Goal: Communication & Community: Answer question/provide support

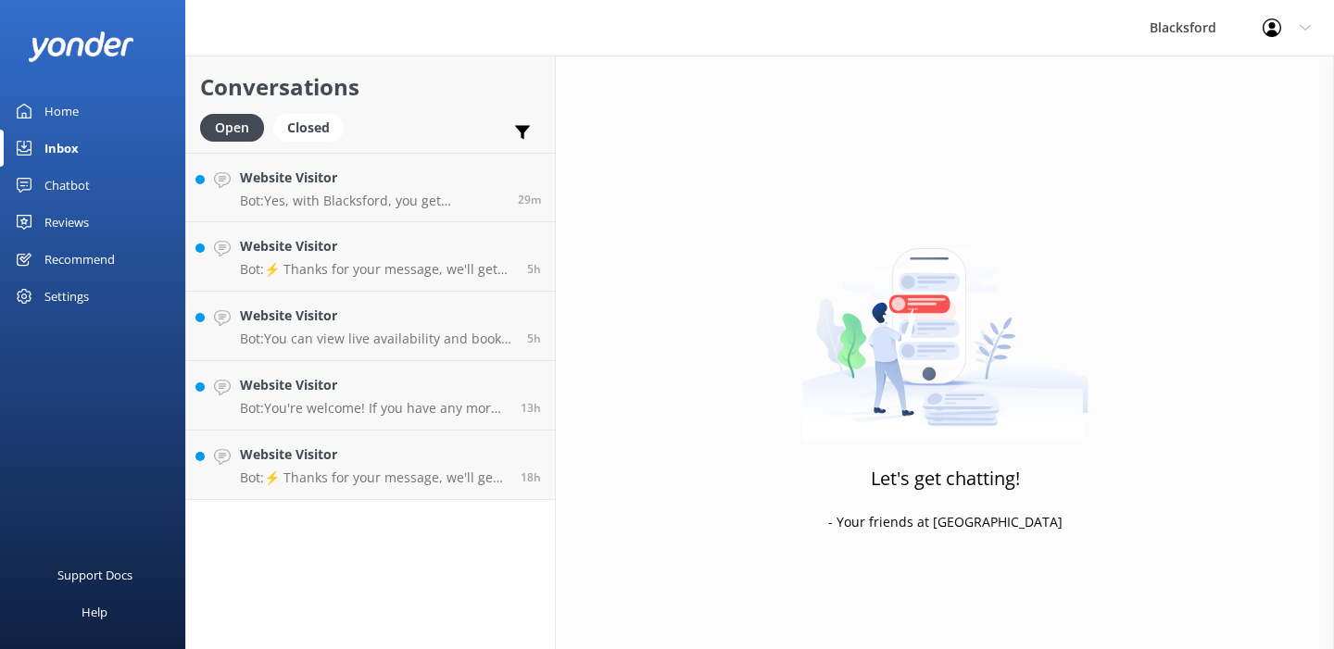
click at [381, 205] on p "Bot: Yes, with Blacksford, you get unlimited mileage and generator use at no ad…" at bounding box center [372, 201] width 264 height 17
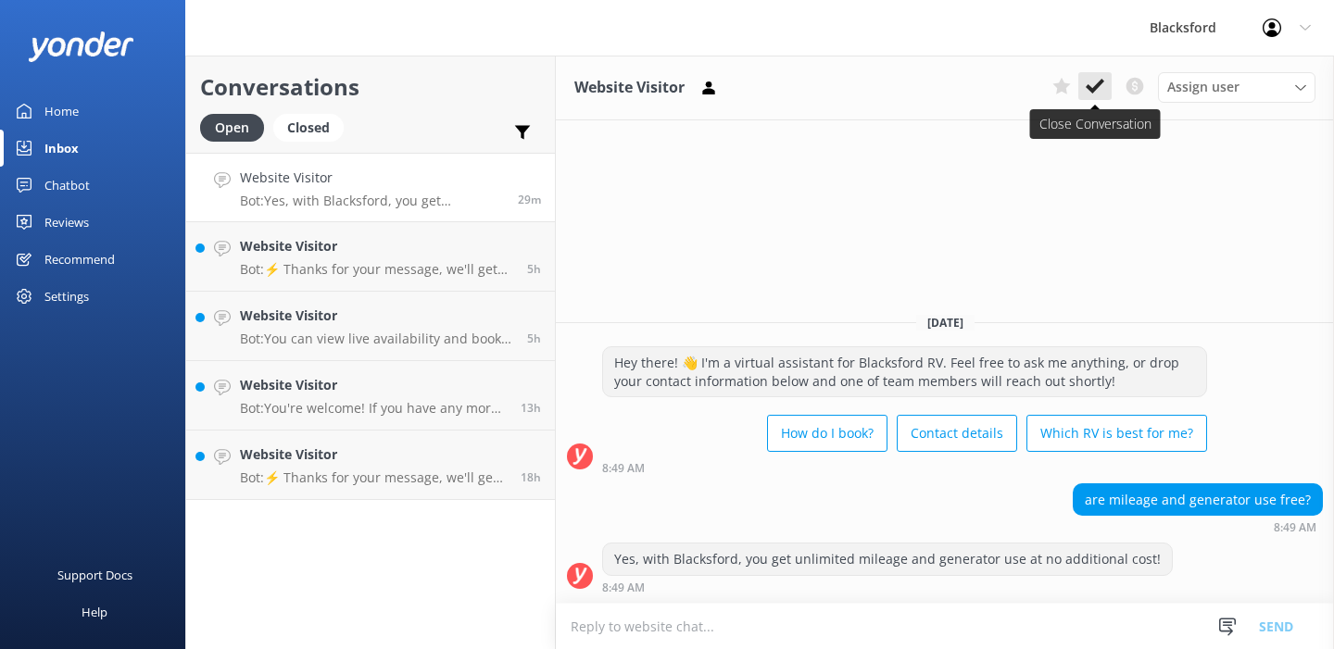
click at [1102, 86] on icon at bounding box center [1094, 86] width 19 height 19
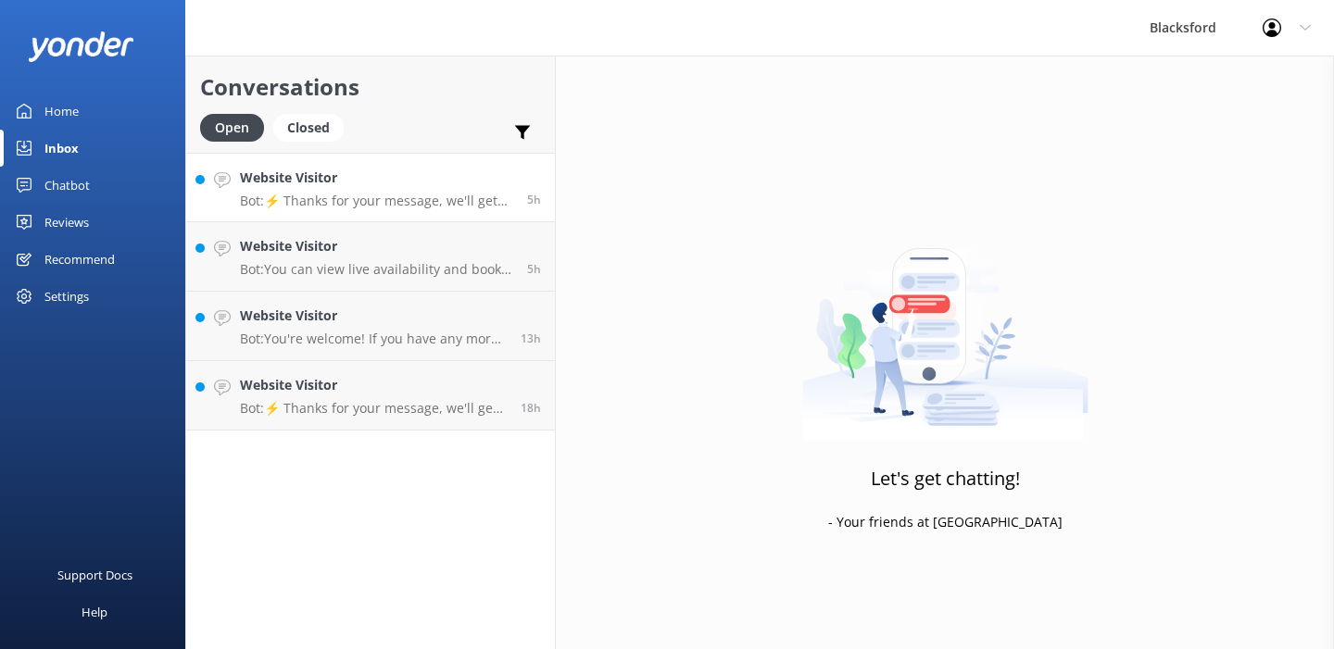
click at [457, 177] on h4 "Website Visitor" at bounding box center [376, 178] width 273 height 20
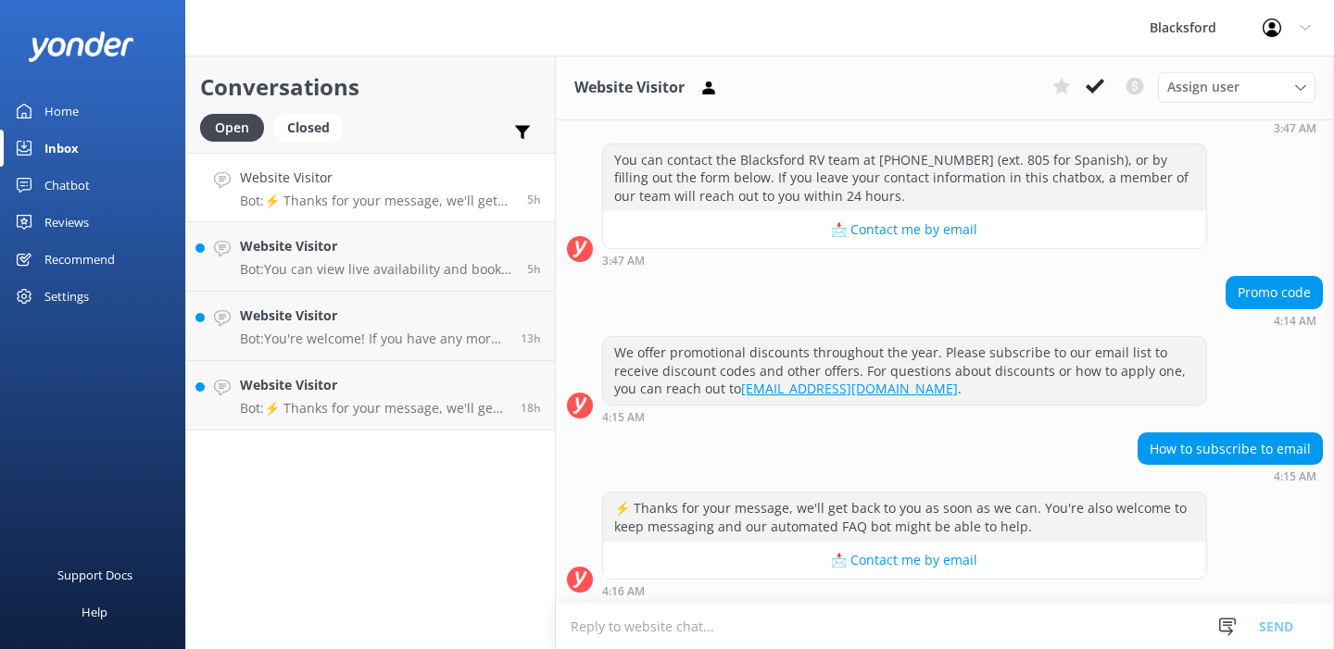
scroll to position [363, 0]
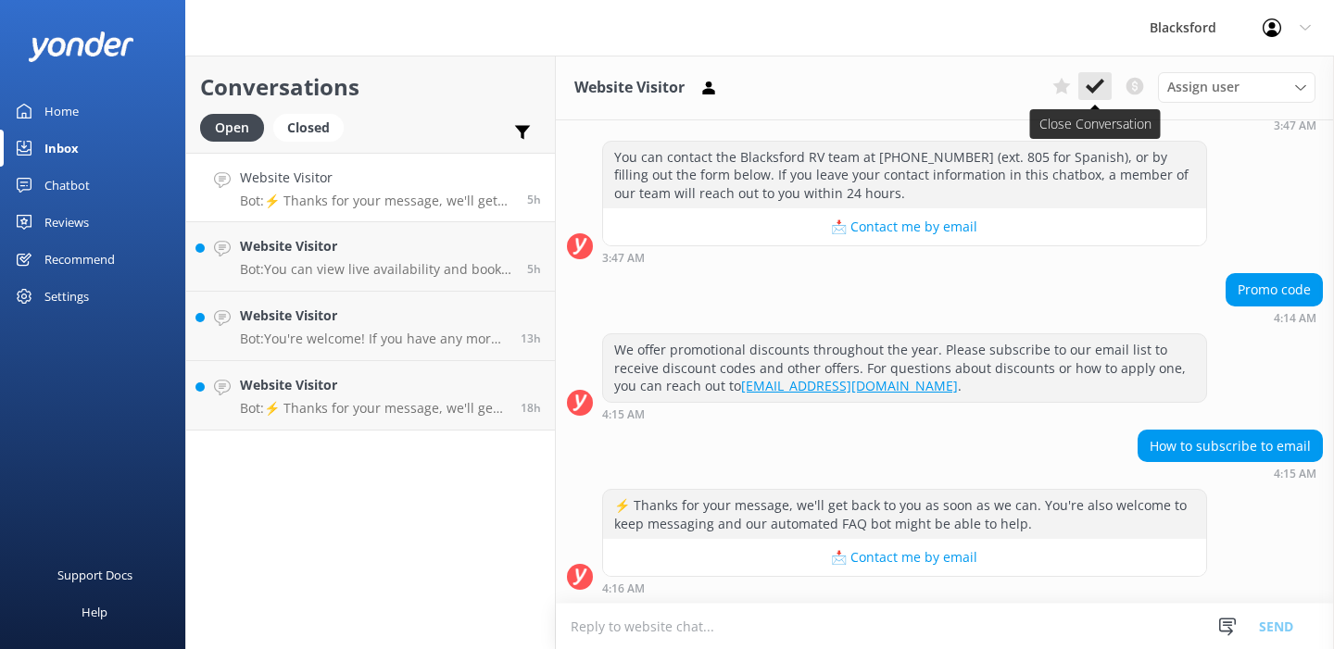
click at [1094, 94] on icon at bounding box center [1094, 86] width 19 height 19
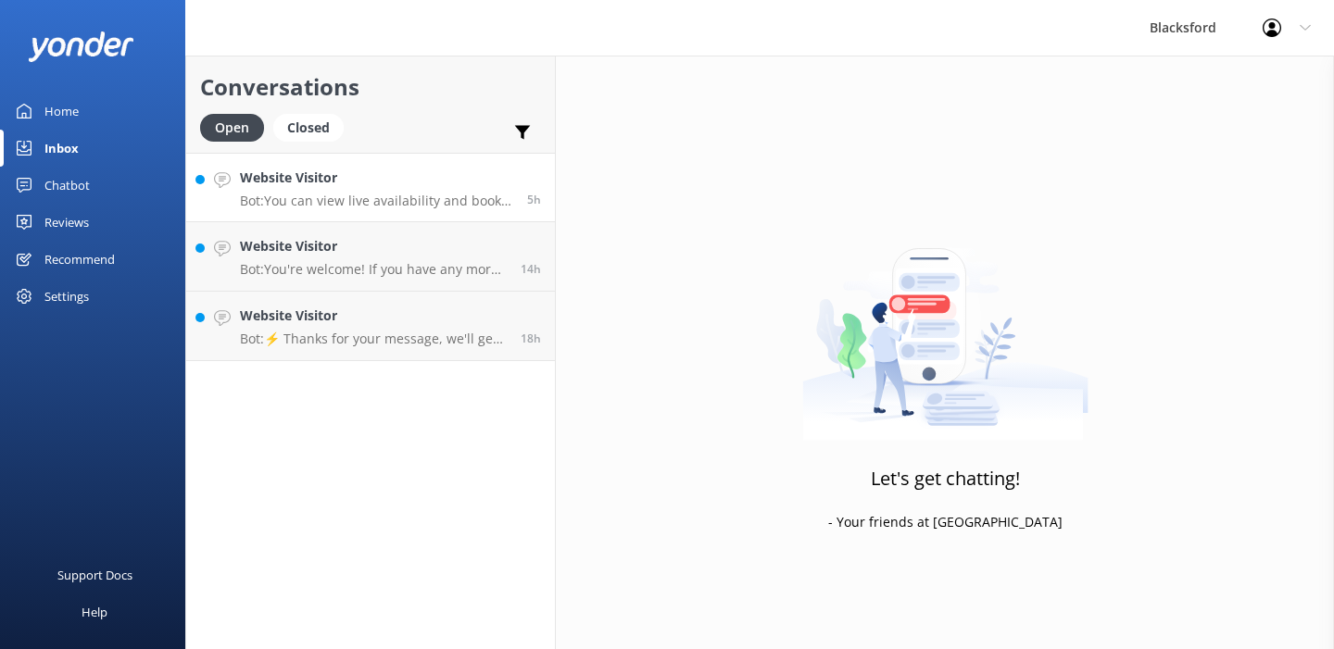
click at [463, 200] on p "Bot: You can view live availability and book your RV online by visiting [URL][D…" at bounding box center [376, 201] width 273 height 17
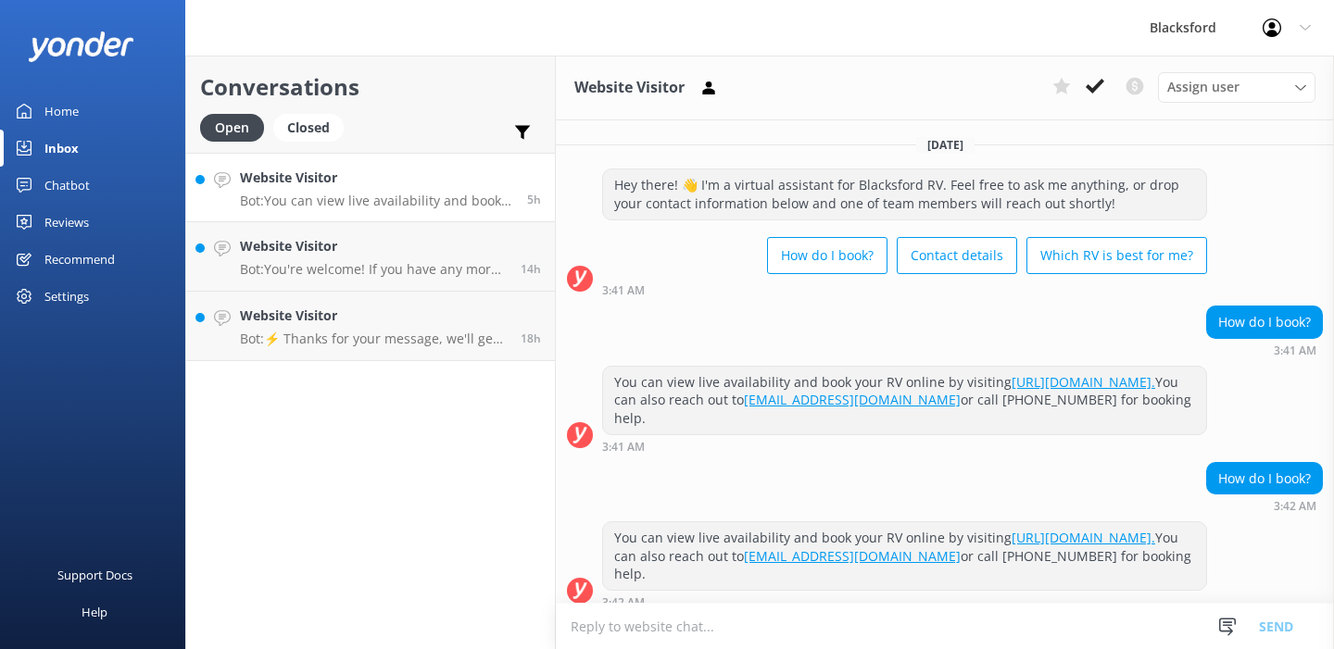
scroll to position [14, 0]
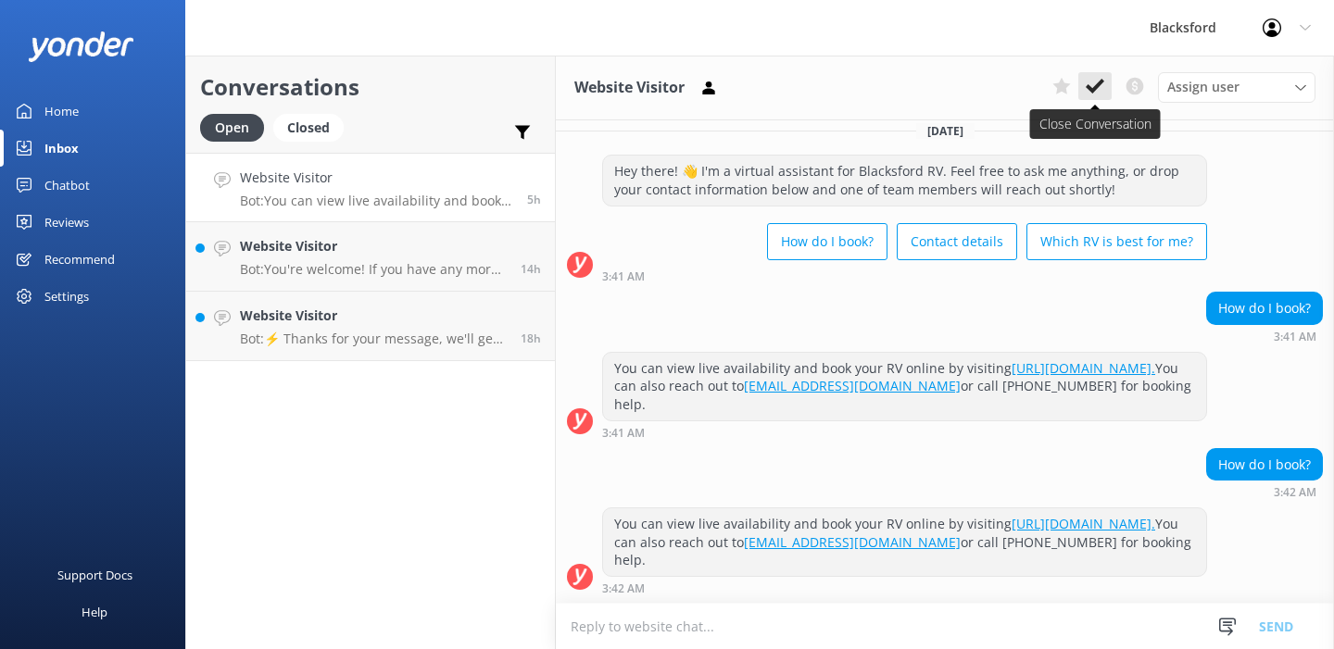
click at [1099, 83] on use at bounding box center [1094, 86] width 19 height 15
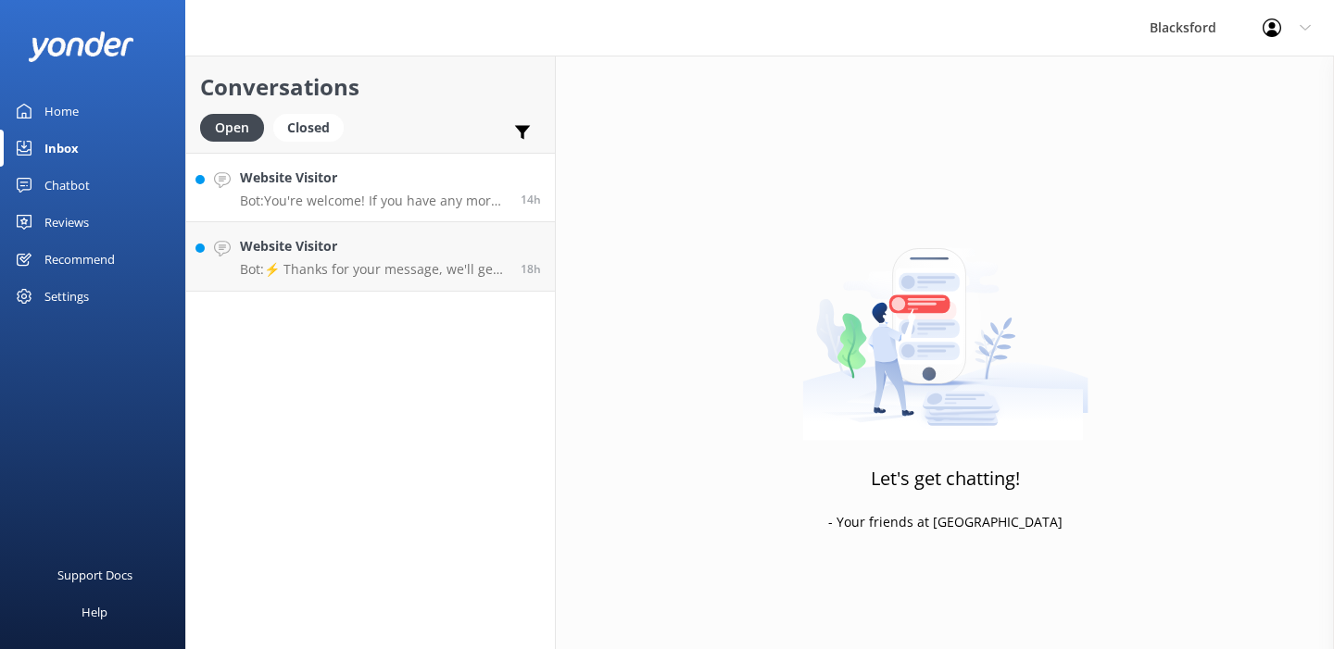
click at [438, 178] on h4 "Website Visitor" at bounding box center [373, 178] width 267 height 20
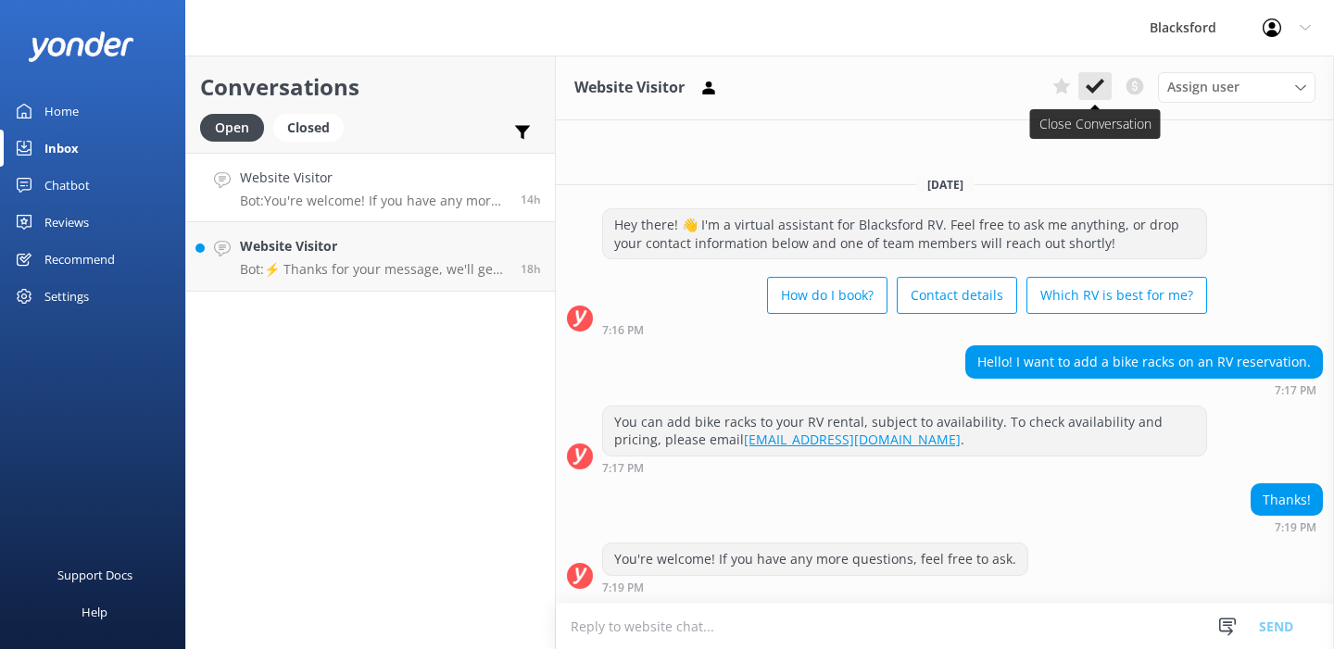
click at [1102, 91] on icon at bounding box center [1094, 86] width 19 height 19
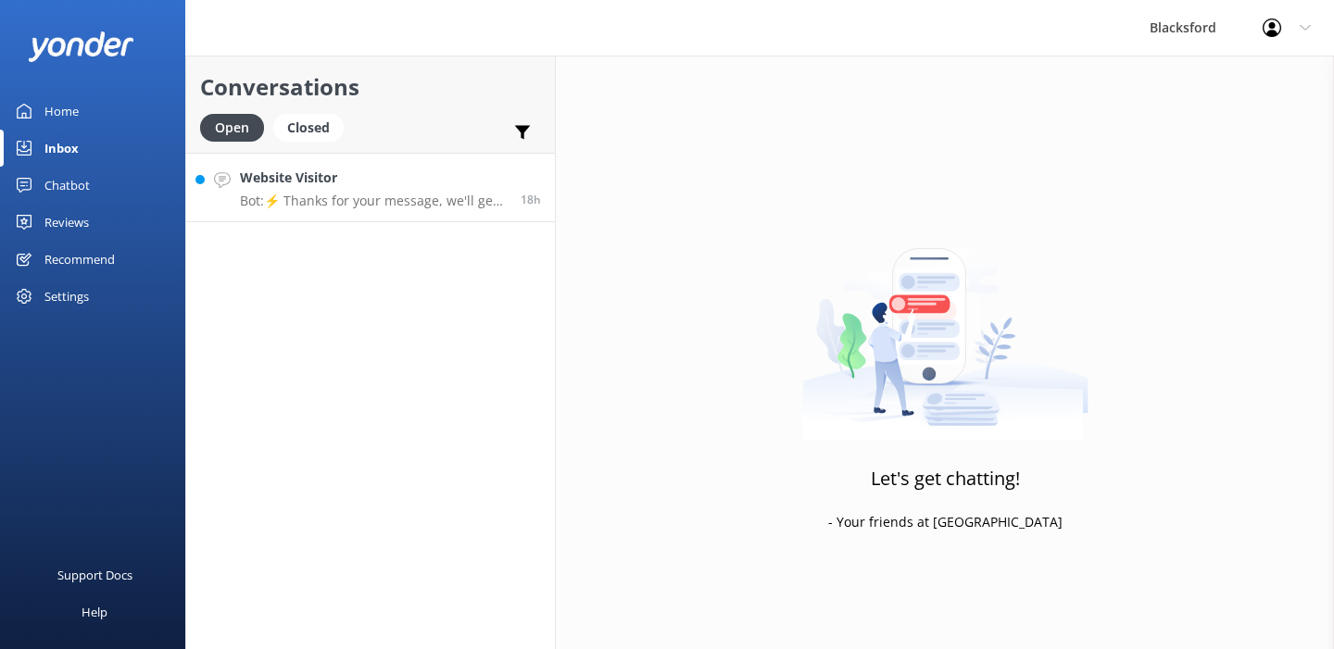
click at [459, 207] on p "Bot: ⚡ Thanks for your message, we'll get back to you as soon as we can. You're…" at bounding box center [373, 201] width 267 height 17
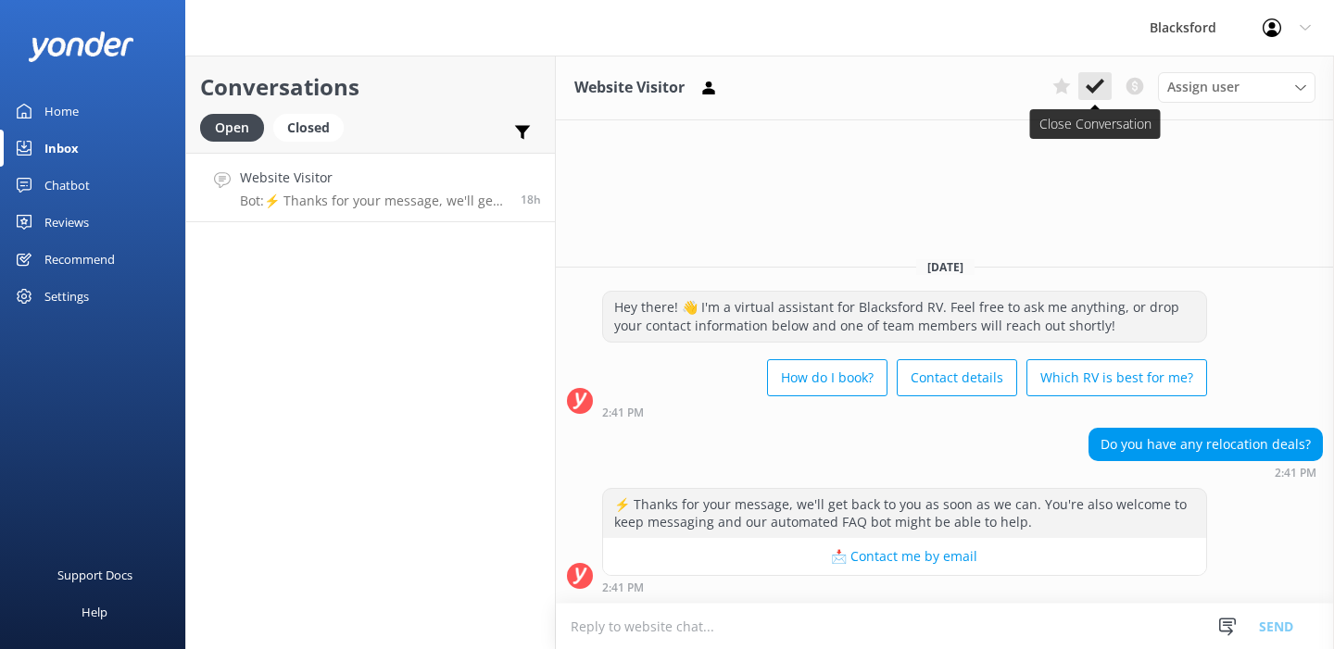
click at [1101, 88] on icon at bounding box center [1094, 86] width 19 height 19
